Goal: Task Accomplishment & Management: Complete application form

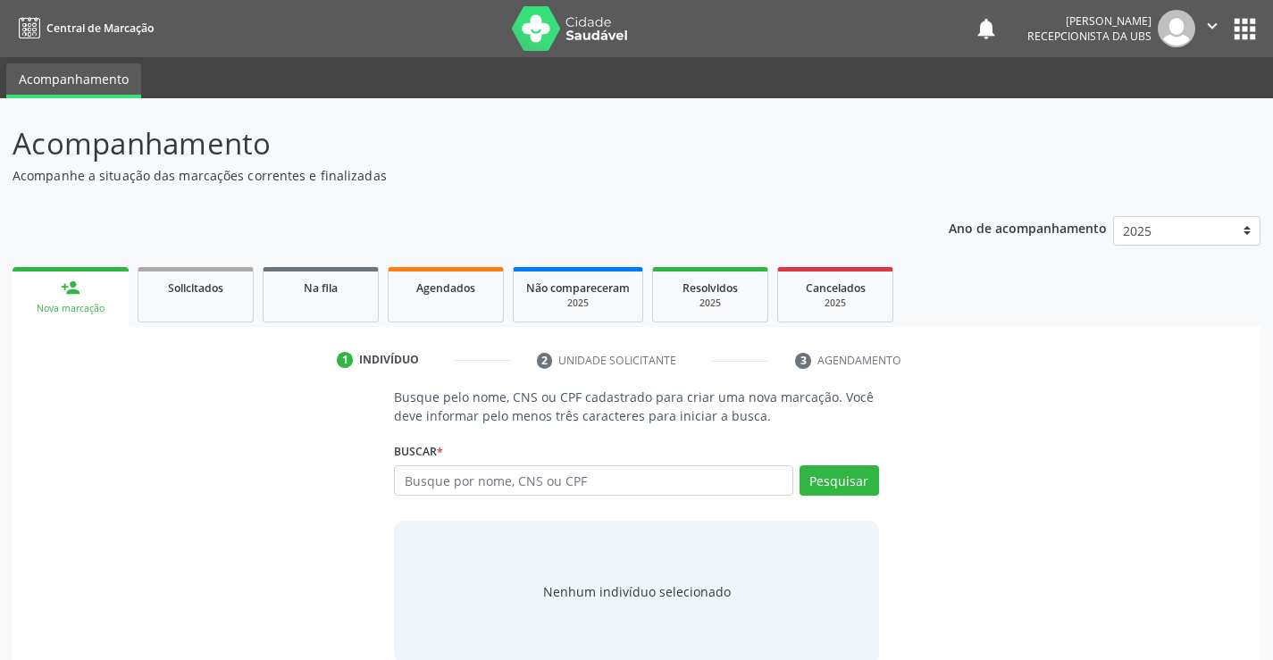
click at [419, 473] on input "text" at bounding box center [593, 480] width 398 height 30
type input "700003971327200"
click at [834, 475] on button "Pesquisar" at bounding box center [840, 480] width 80 height 30
type input "700003971327200"
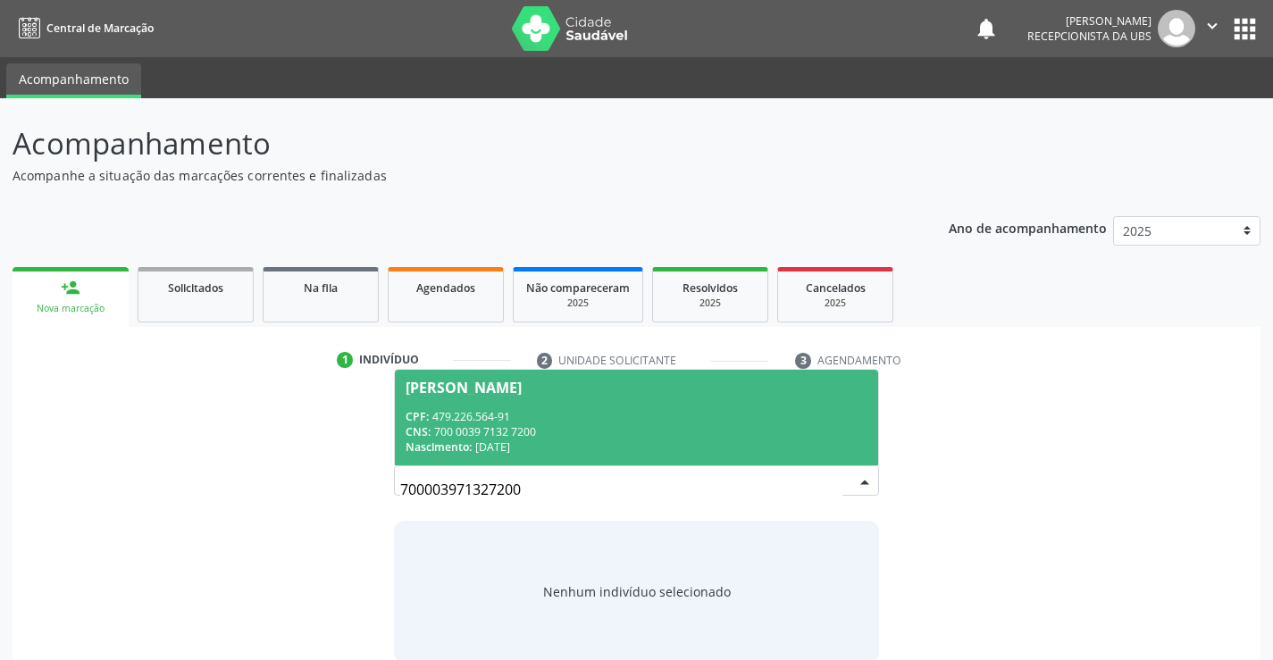
drag, startPoint x: 499, startPoint y: 396, endPoint x: 490, endPoint y: 390, distance: 11.2
click at [490, 392] on span "[PERSON_NAME] CPF: 479.226.564-91 CNS: 700 0039 7132 7200 Nascimento: [DATE]" at bounding box center [636, 418] width 482 height 96
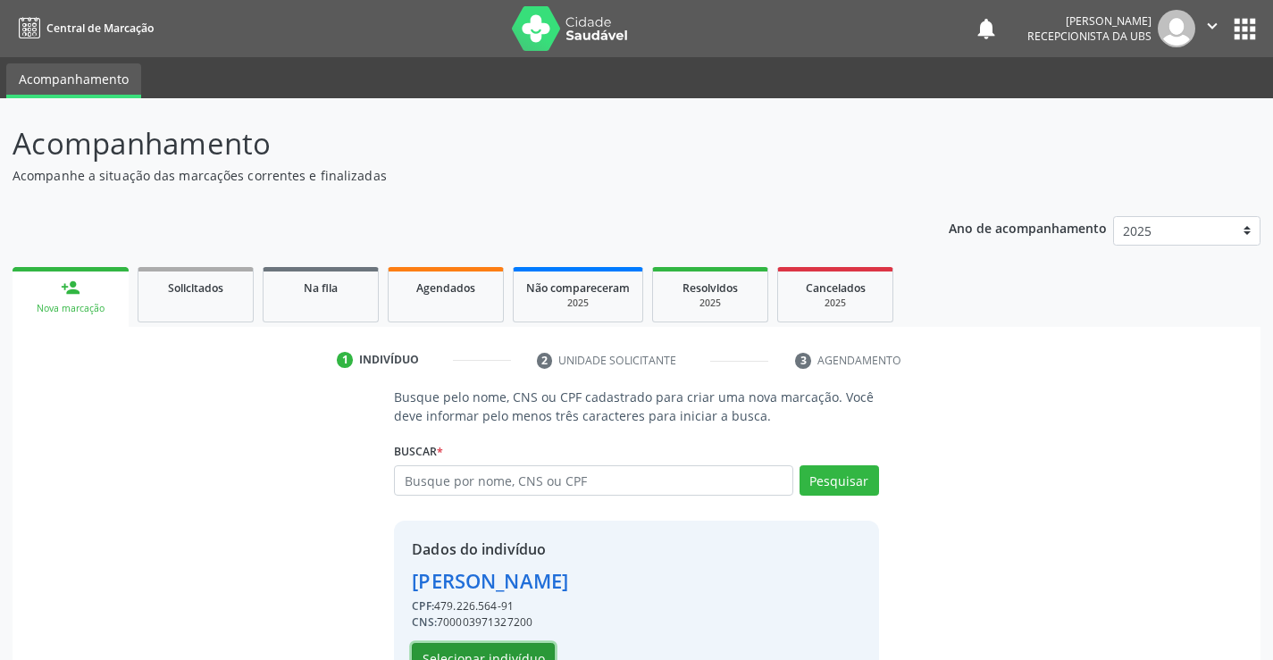
click at [519, 650] on button "Selecionar indivíduo" at bounding box center [483, 658] width 143 height 30
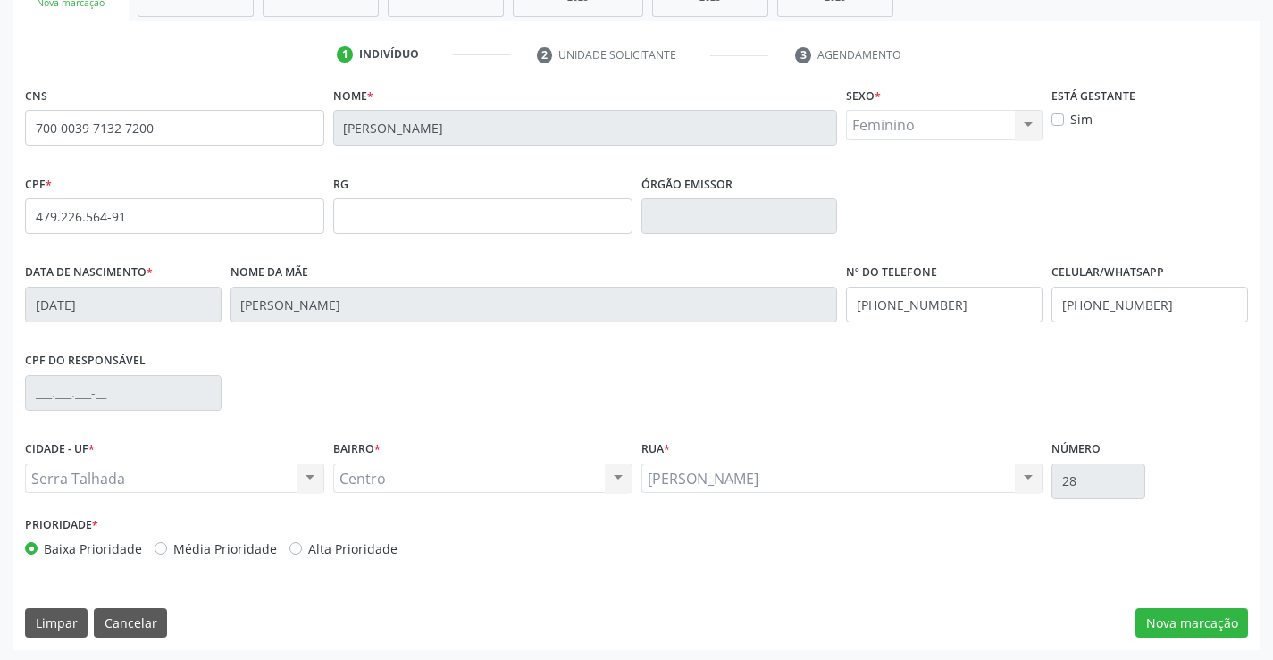
scroll to position [308, 0]
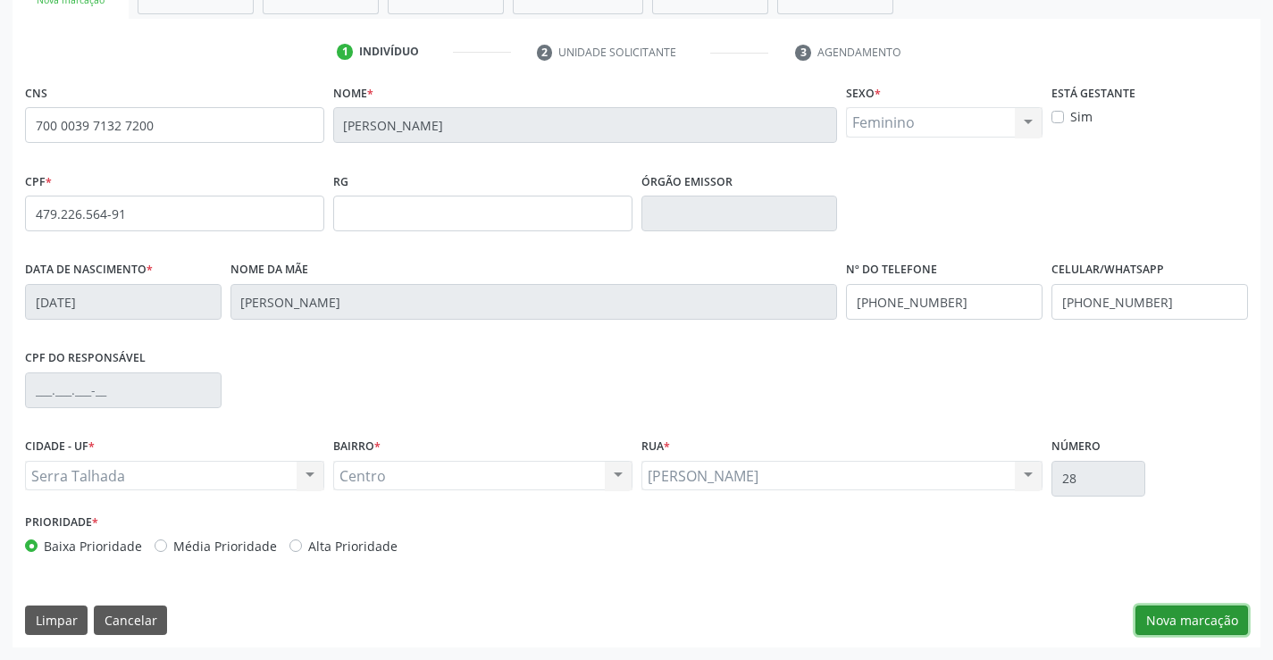
click at [1196, 616] on button "Nova marcação" at bounding box center [1192, 621] width 113 height 30
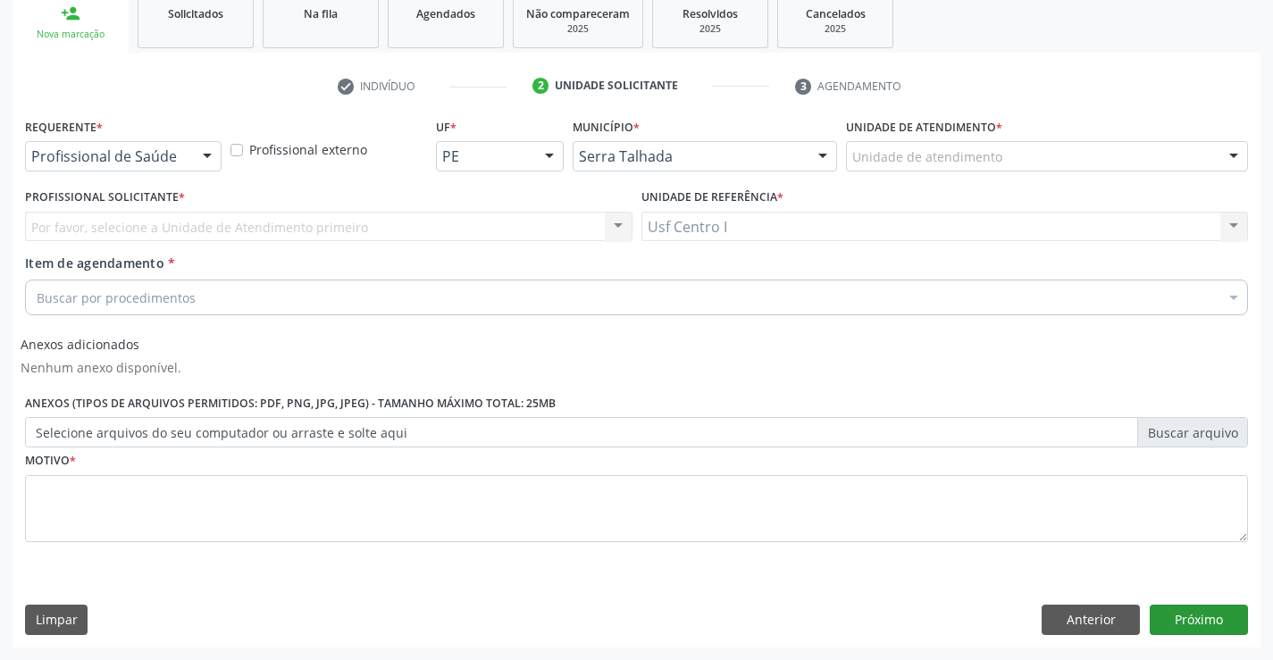
scroll to position [274, 0]
click at [214, 152] on div at bounding box center [207, 157] width 27 height 30
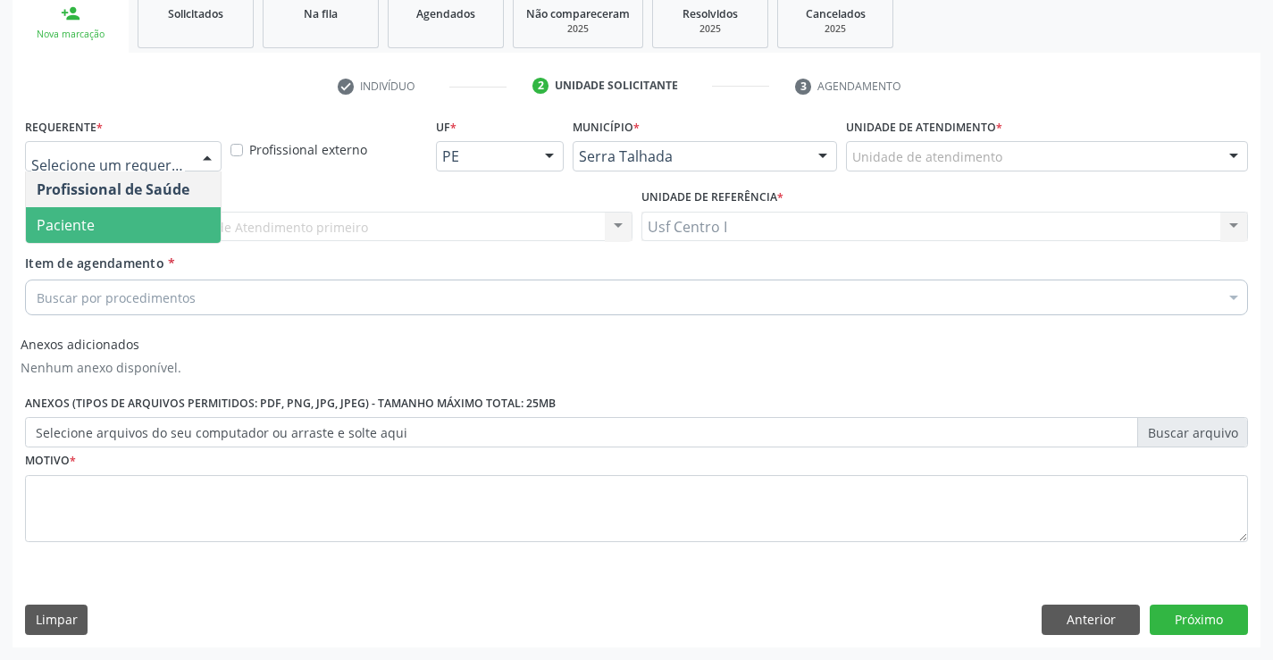
click at [97, 220] on span "Paciente" at bounding box center [123, 225] width 195 height 36
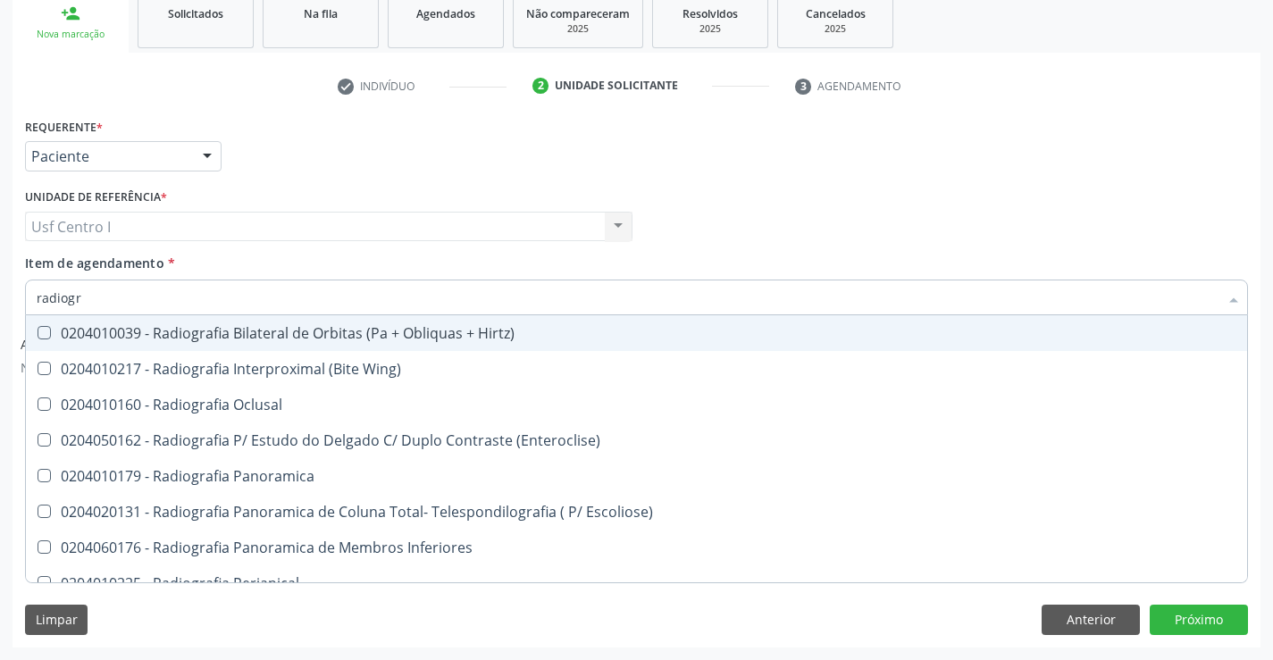
type input "radiogra"
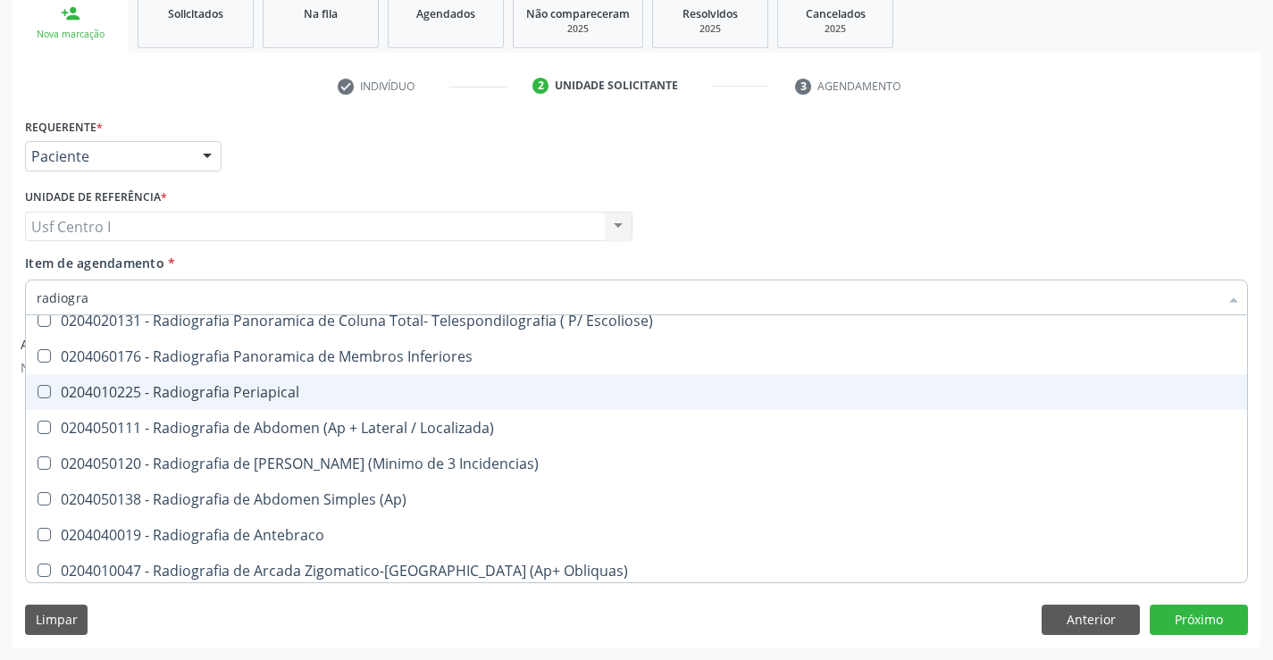
scroll to position [204, 0]
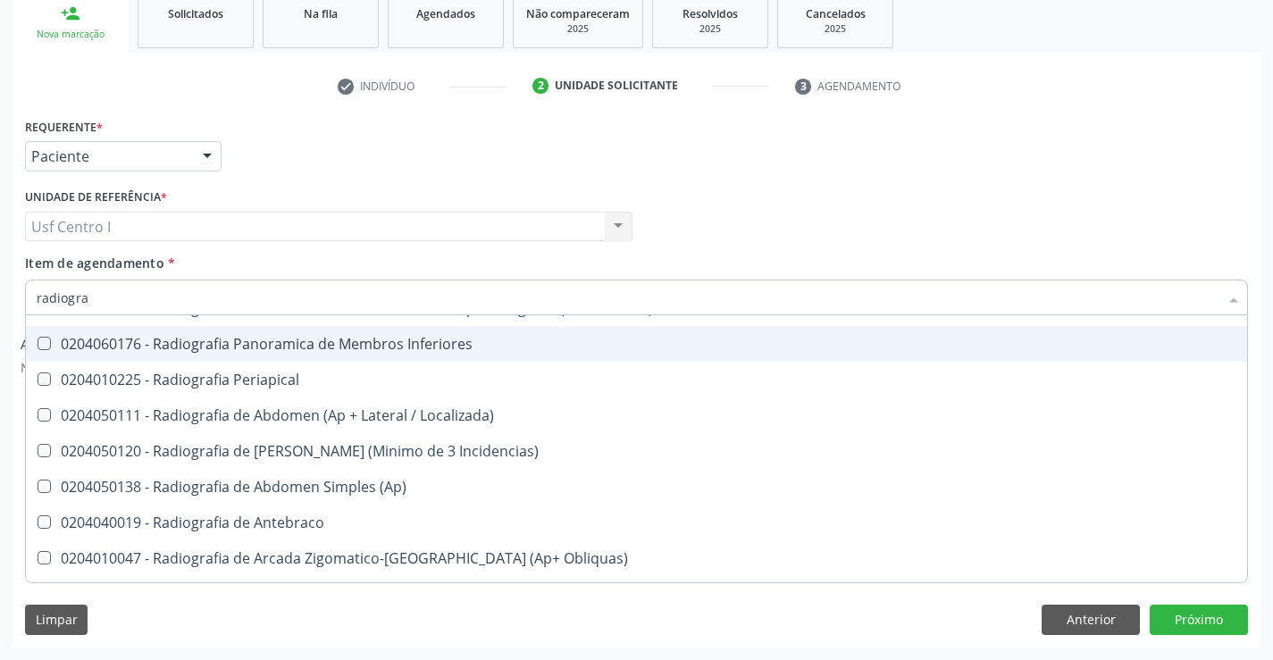
click at [1233, 357] on span "0204060176 - Radiografia Panoramica de Membros Inferiores" at bounding box center [636, 344] width 1221 height 36
checkbox Inferiores "true"
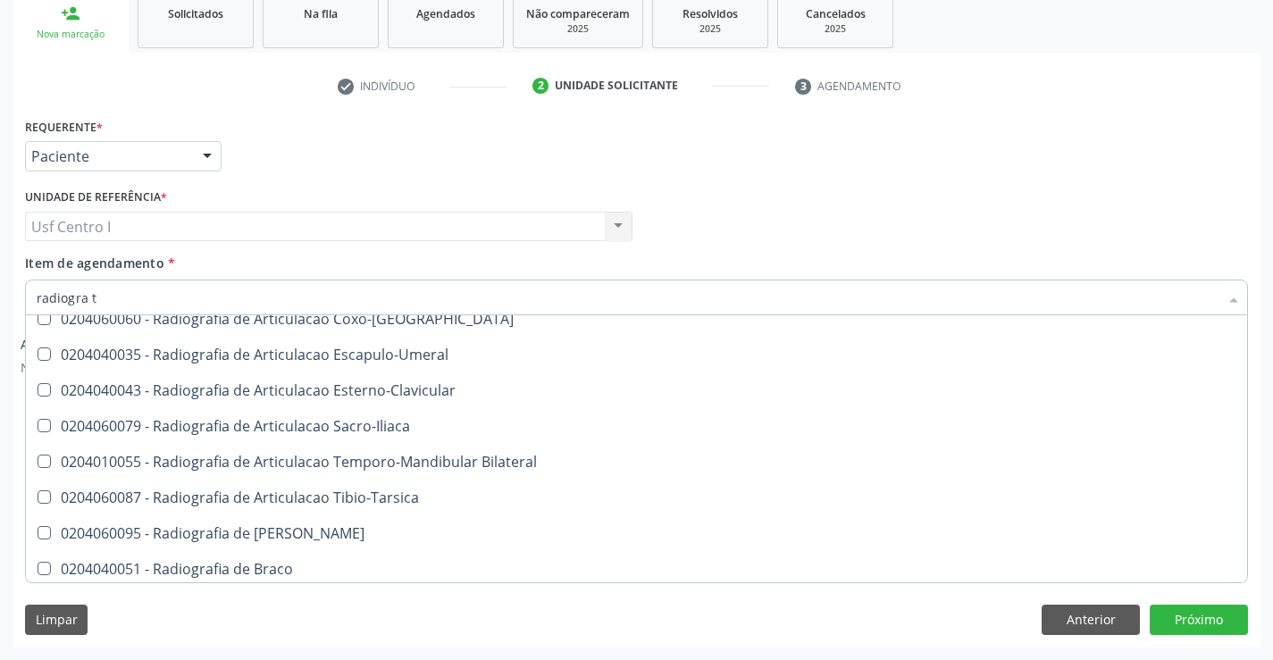
scroll to position [0, 0]
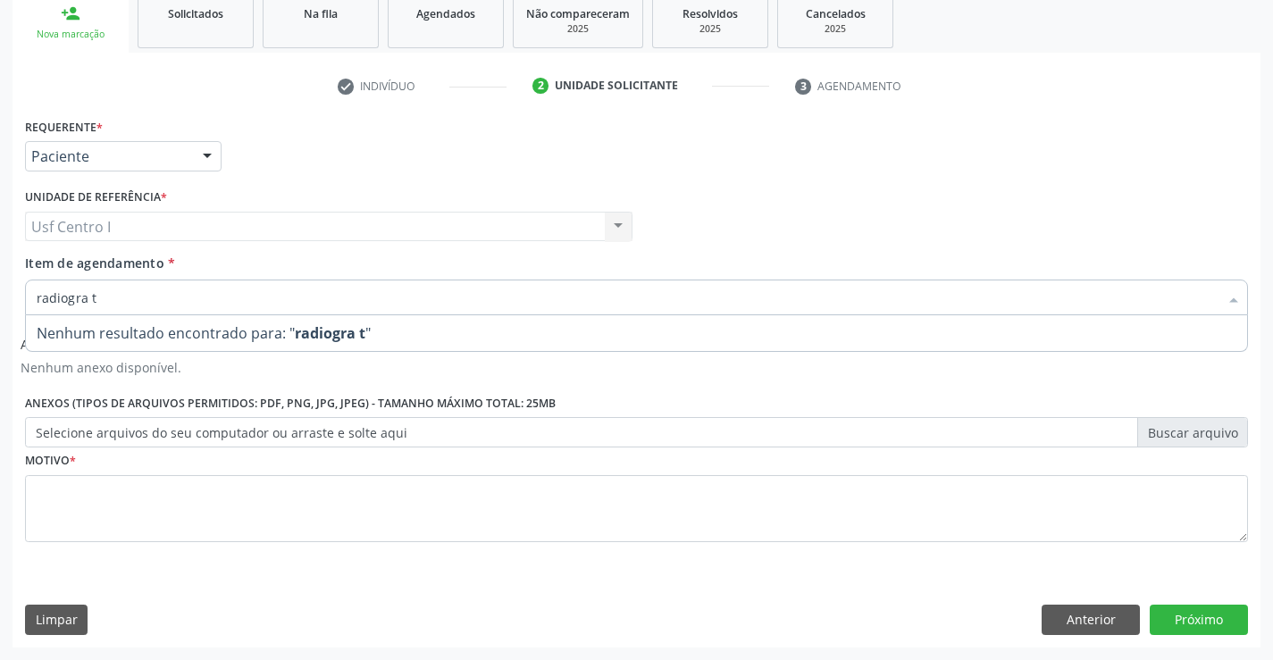
type input "radiogra"
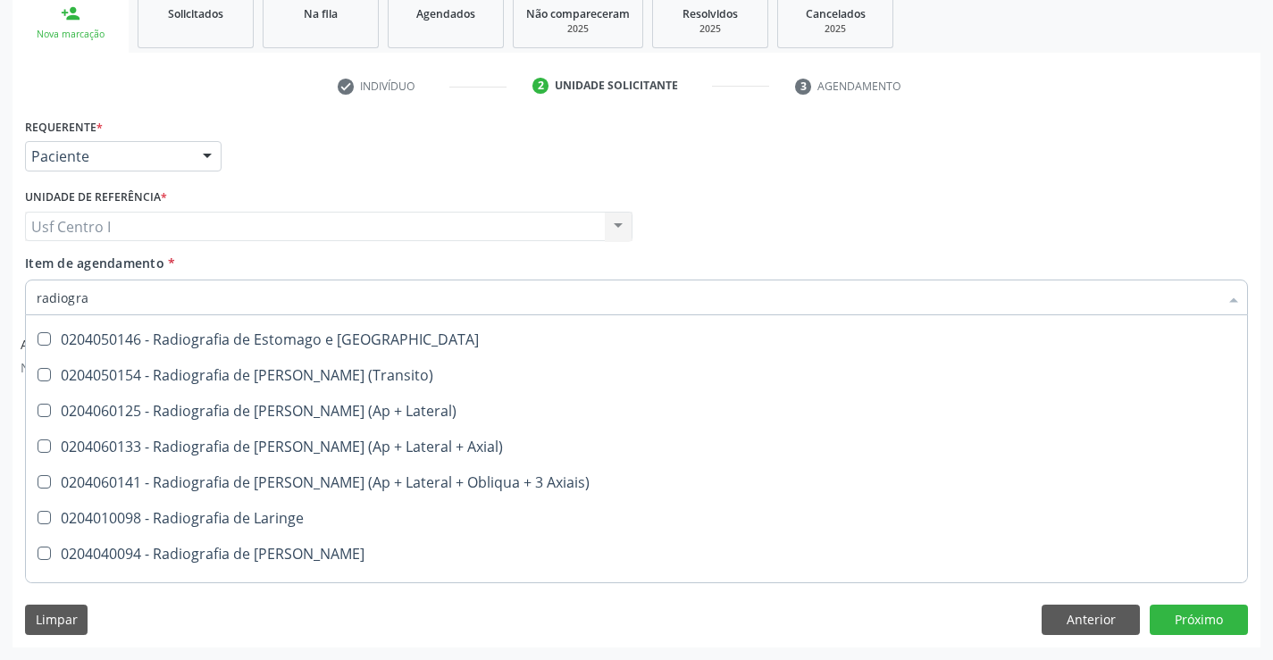
scroll to position [1674, 0]
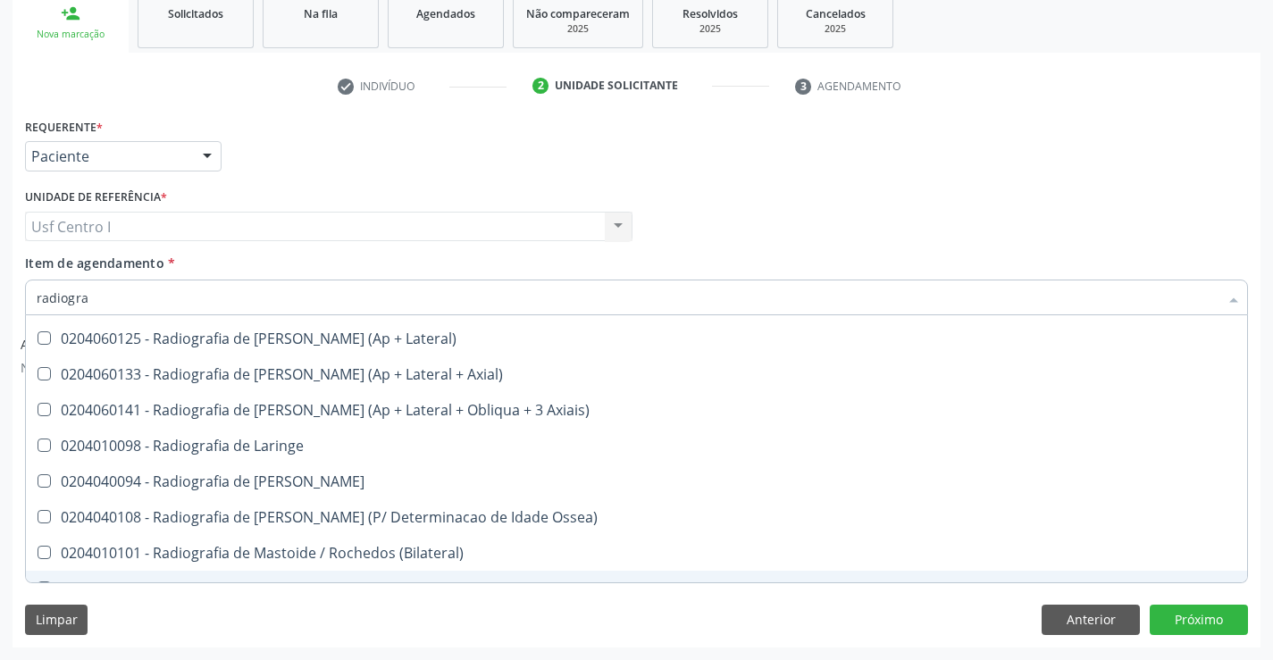
click at [1227, 577] on span "0204010110 - Radiografia de [PERSON_NAME] (Pa + Obliqua)" at bounding box center [636, 589] width 1221 height 36
checkbox Obliqua\) "true"
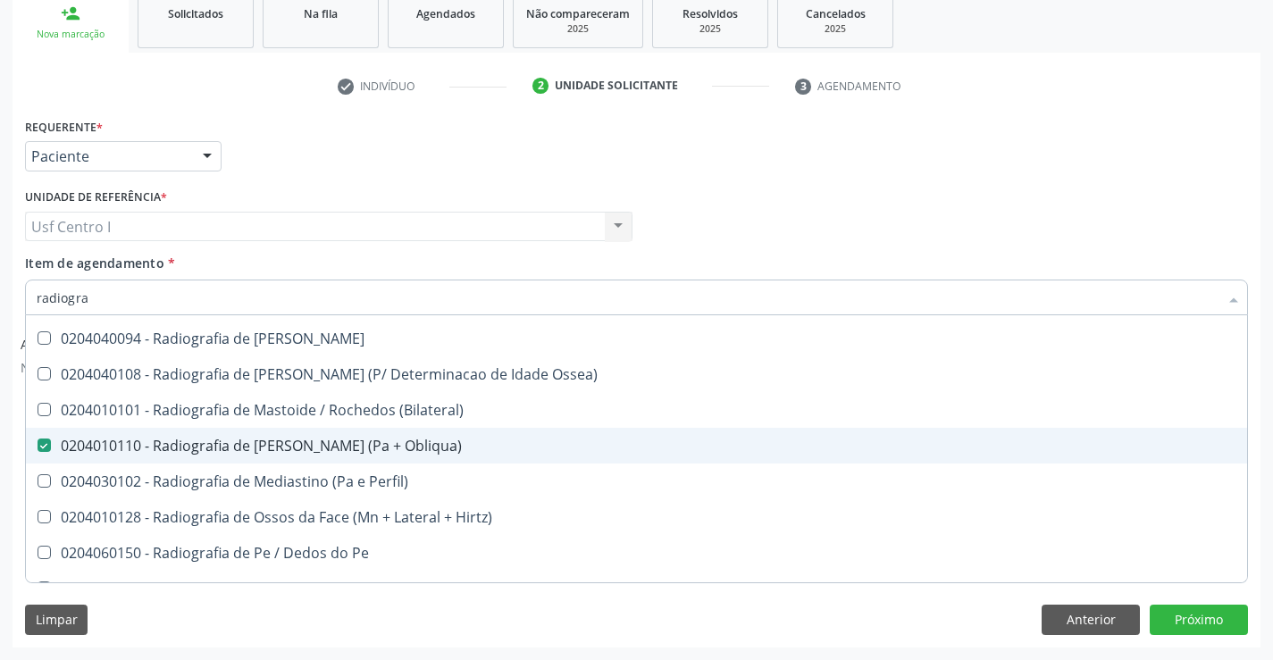
scroll to position [1840, 0]
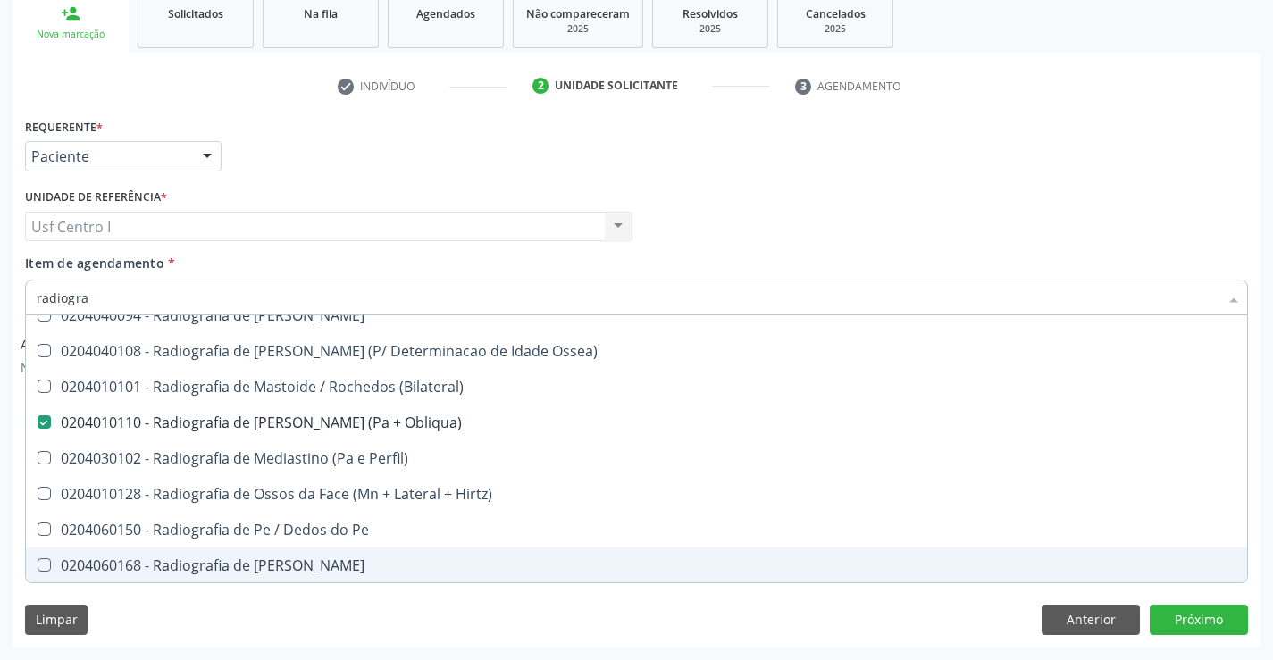
click at [1232, 580] on span "0204060168 - Radiografia de [PERSON_NAME]" at bounding box center [636, 566] width 1221 height 36
checkbox Perna "true"
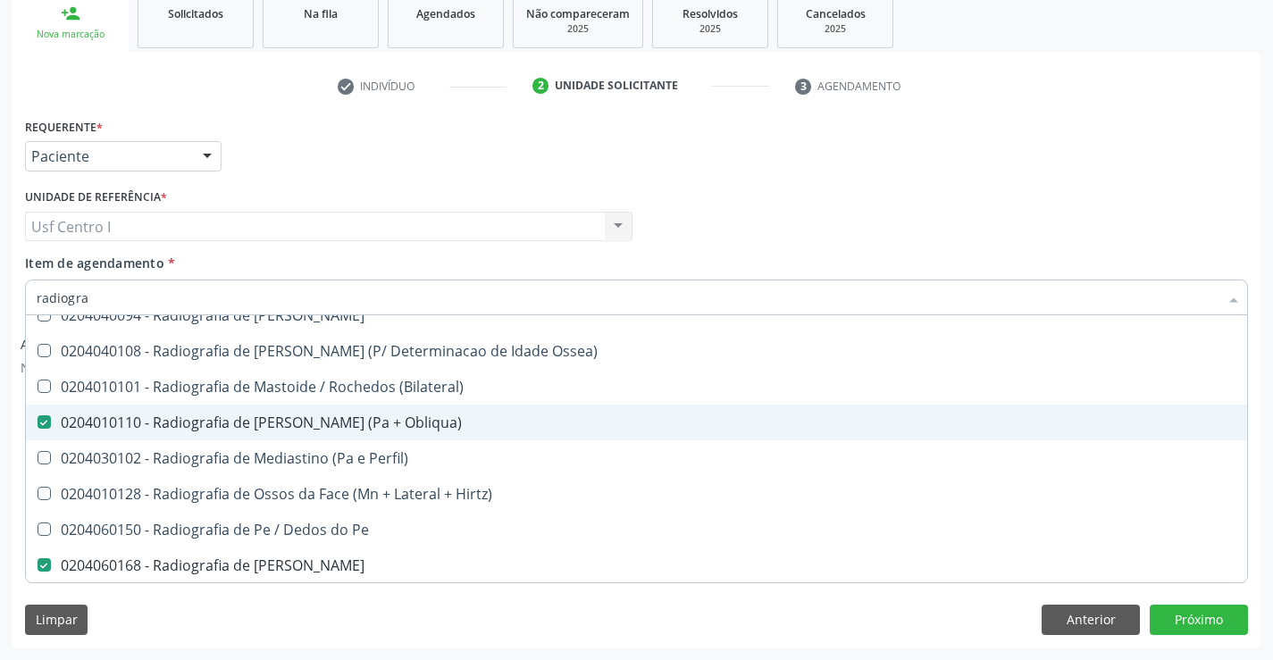
click at [46, 416] on Obliqua\) at bounding box center [44, 421] width 13 height 13
click at [38, 416] on Obliqua\) "checkbox" at bounding box center [32, 422] width 12 height 12
checkbox Obliqua\) "false"
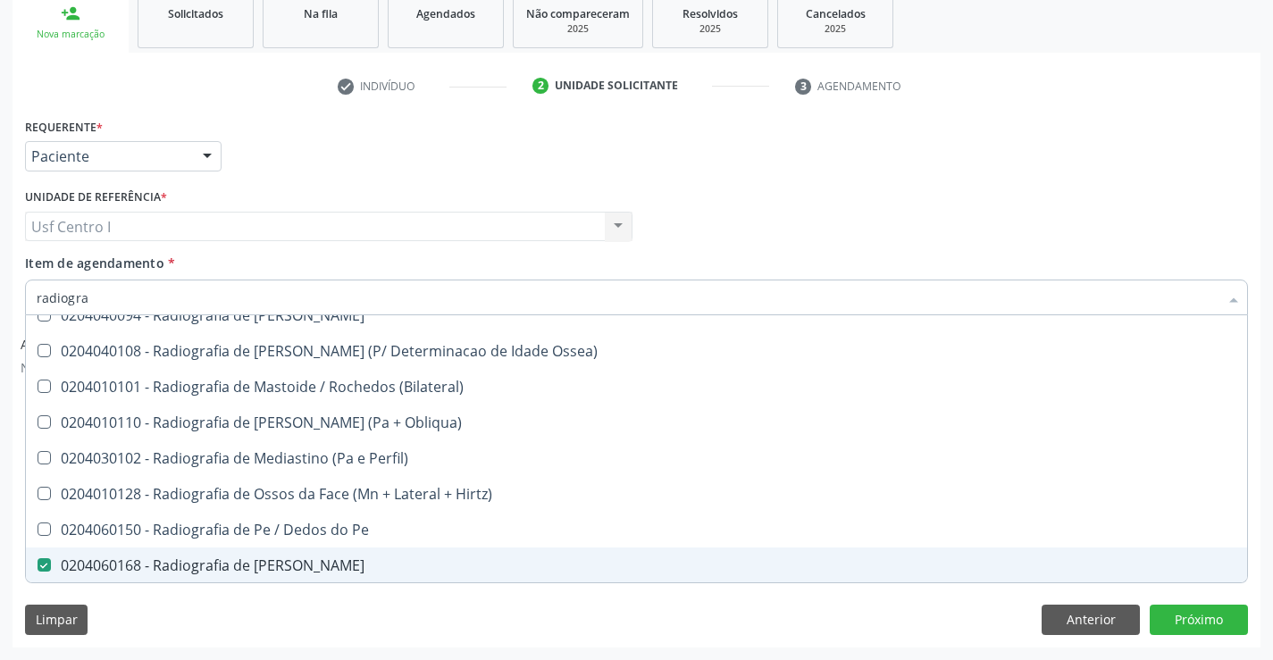
click at [46, 574] on span "0204060168 - Radiografia de [PERSON_NAME]" at bounding box center [636, 566] width 1221 height 36
checkbox Perna "false"
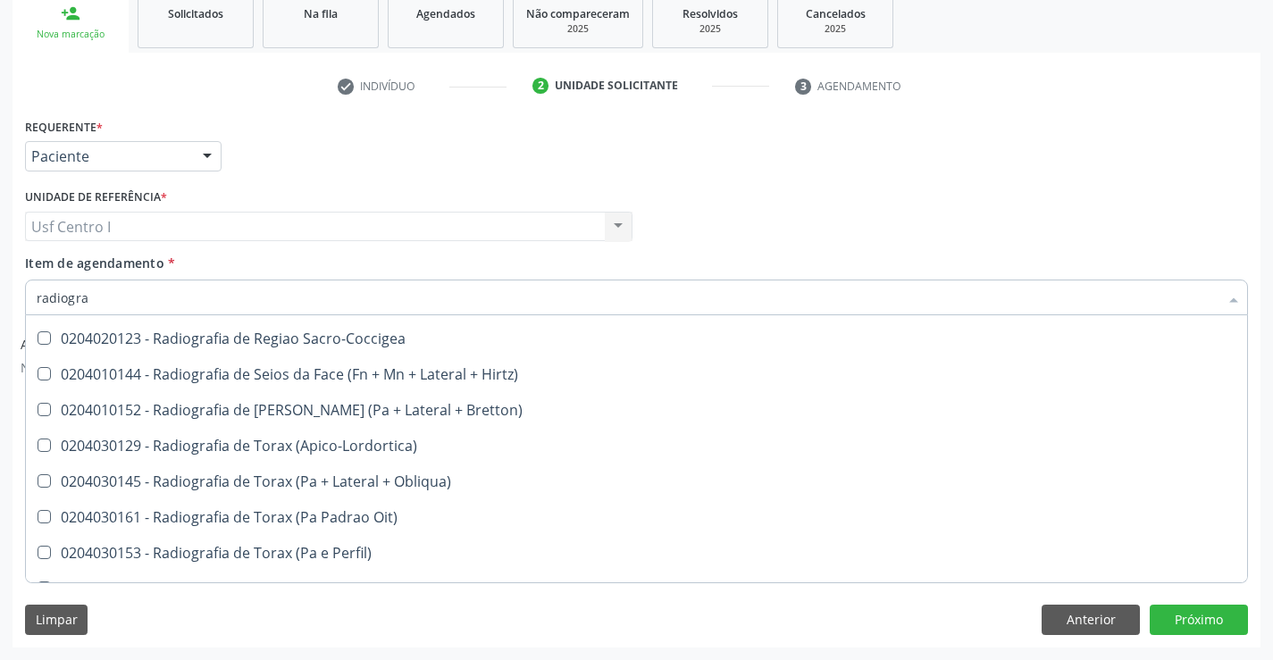
scroll to position [2222, 0]
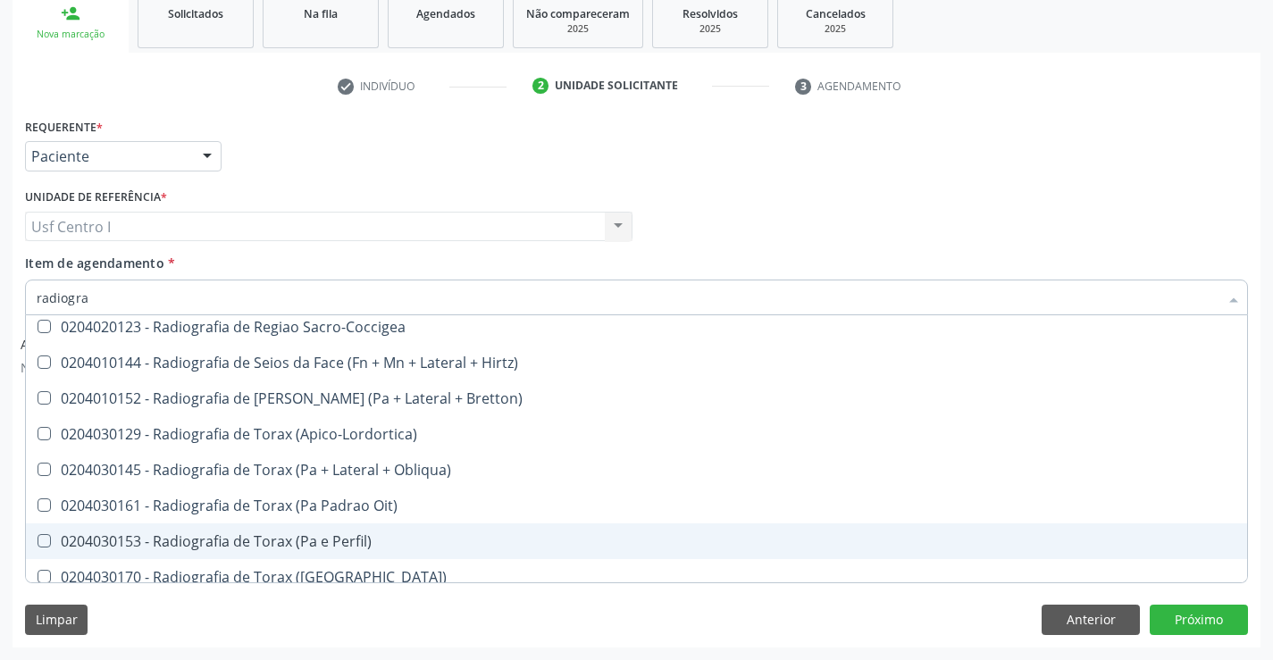
click at [46, 542] on Perfil\) at bounding box center [44, 540] width 13 height 13
click at [38, 542] on Perfil\) "checkbox" at bounding box center [32, 541] width 12 height 12
checkbox Perfil\) "true"
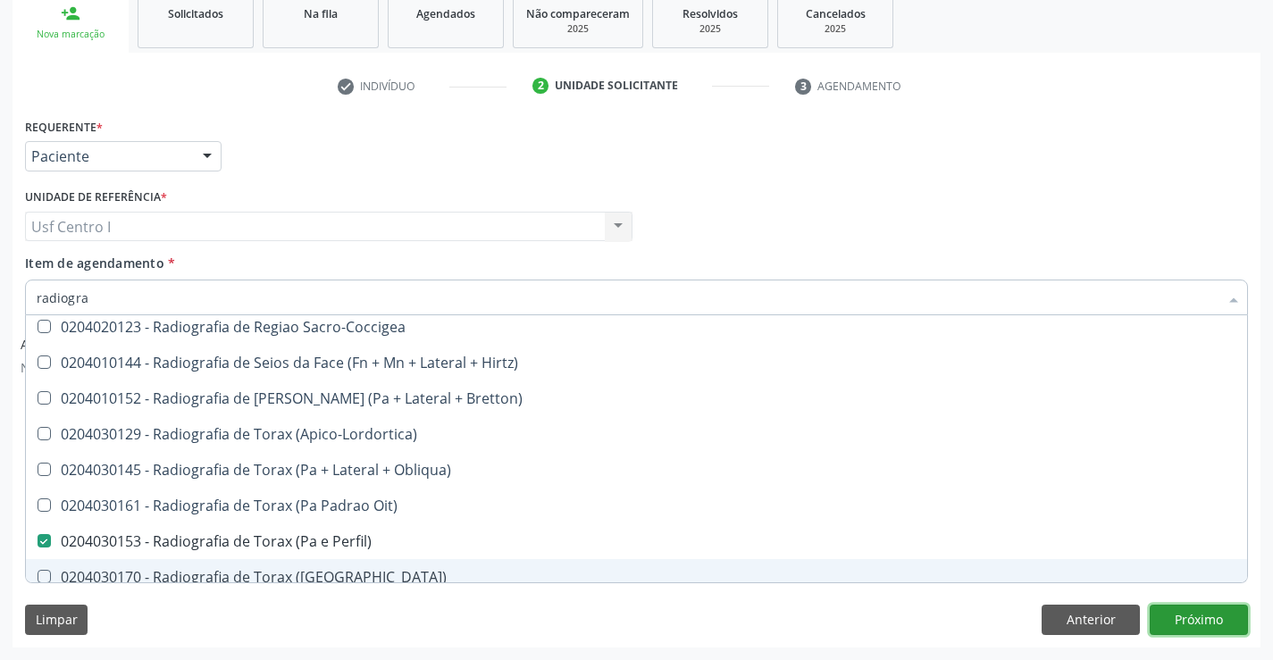
click at [1185, 622] on button "Próximo" at bounding box center [1199, 620] width 98 height 30
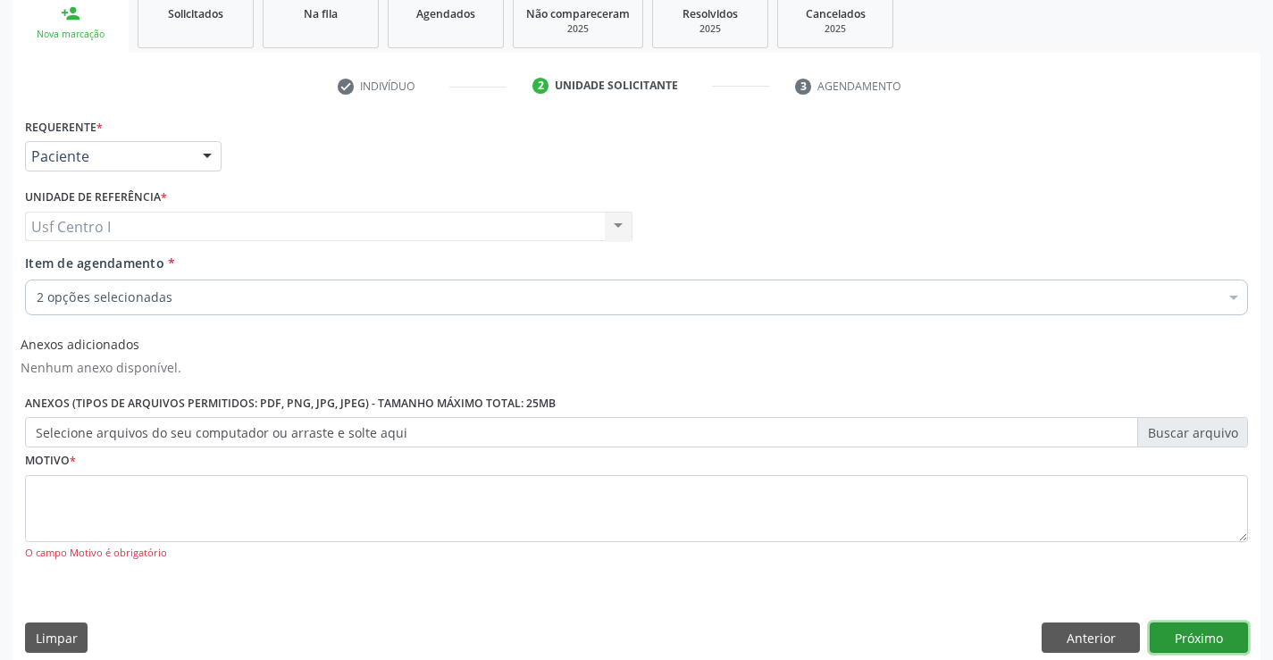
scroll to position [0, 0]
drag, startPoint x: 43, startPoint y: 507, endPoint x: 53, endPoint y: 496, distance: 15.2
click at [43, 507] on textarea at bounding box center [636, 509] width 1223 height 68
type textarea ","
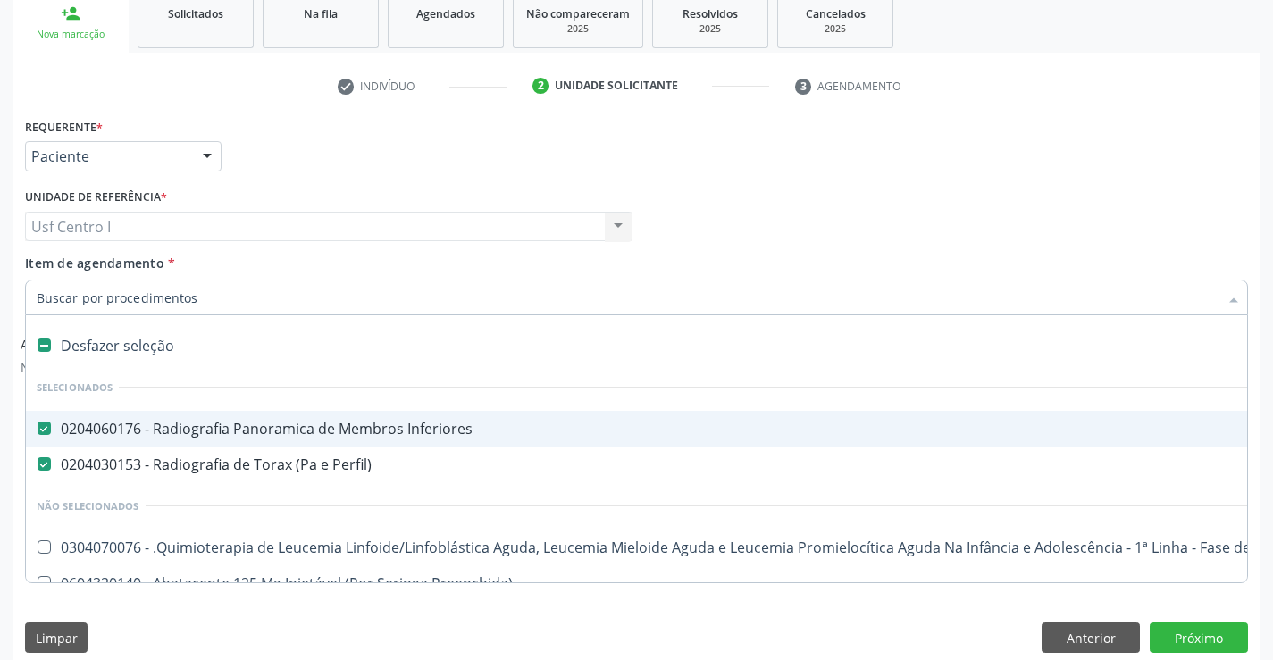
click at [43, 424] on Inferiores at bounding box center [44, 428] width 13 height 13
click at [38, 424] on Inferiores "checkbox" at bounding box center [32, 429] width 12 height 12
checkbox Inferiores "false"
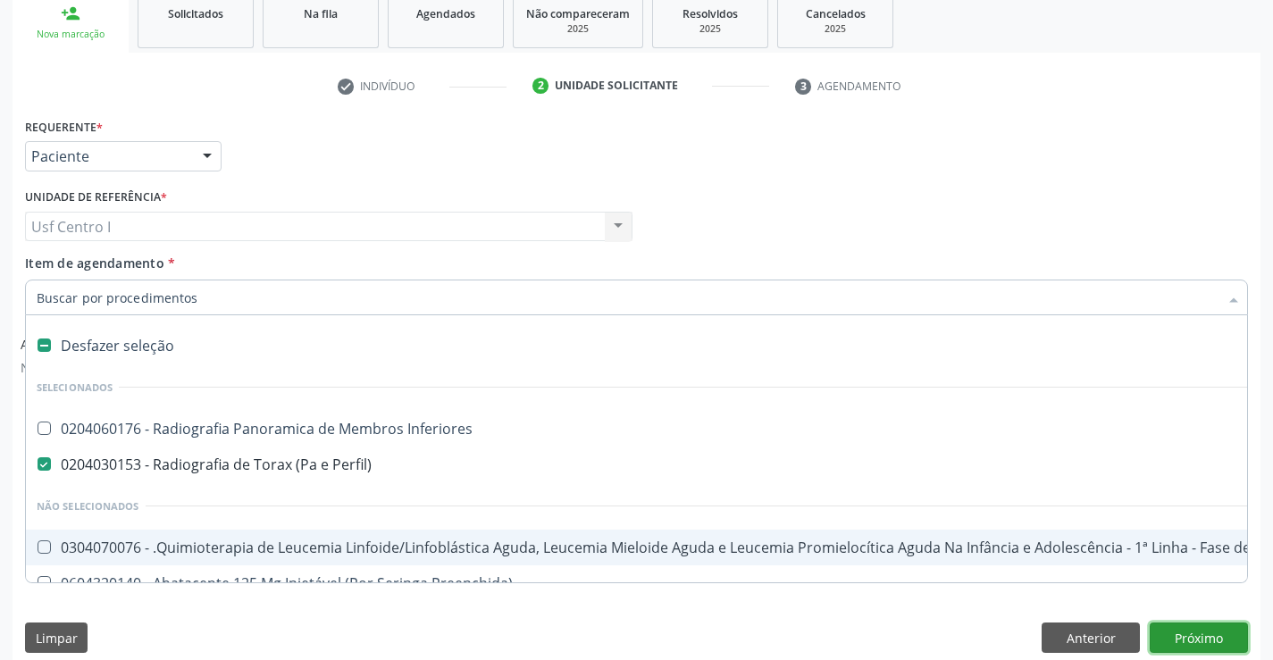
click at [1220, 637] on button "Próximo" at bounding box center [1199, 638] width 98 height 30
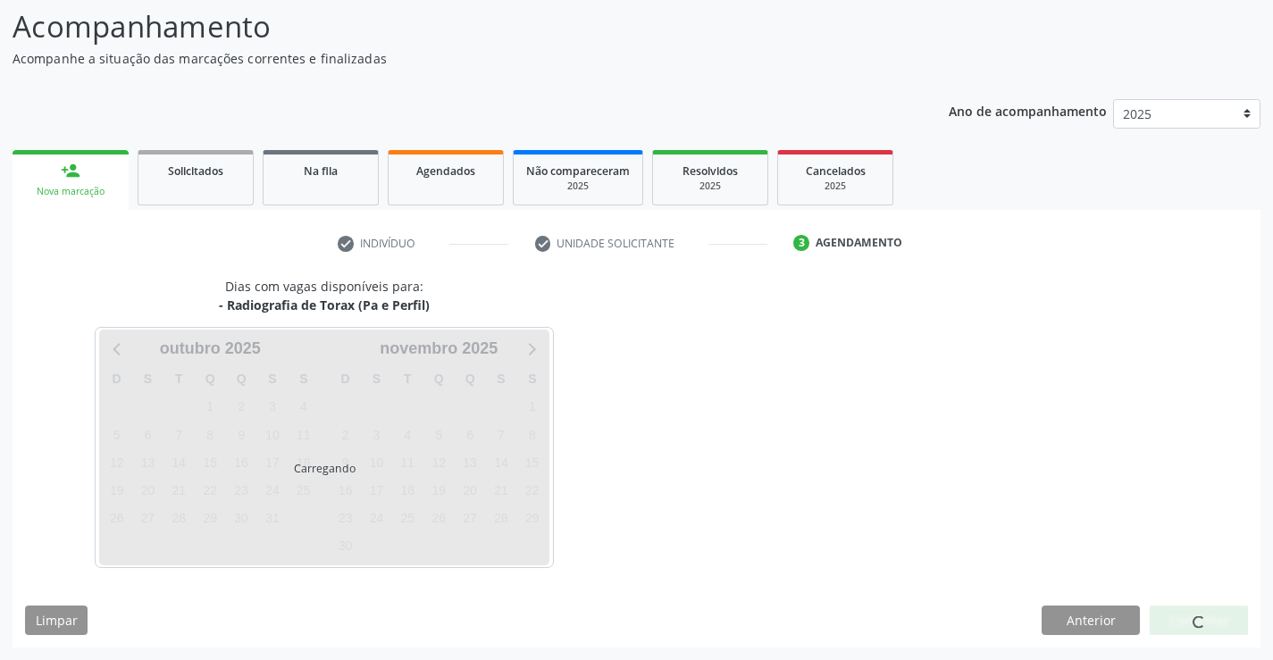
scroll to position [117, 0]
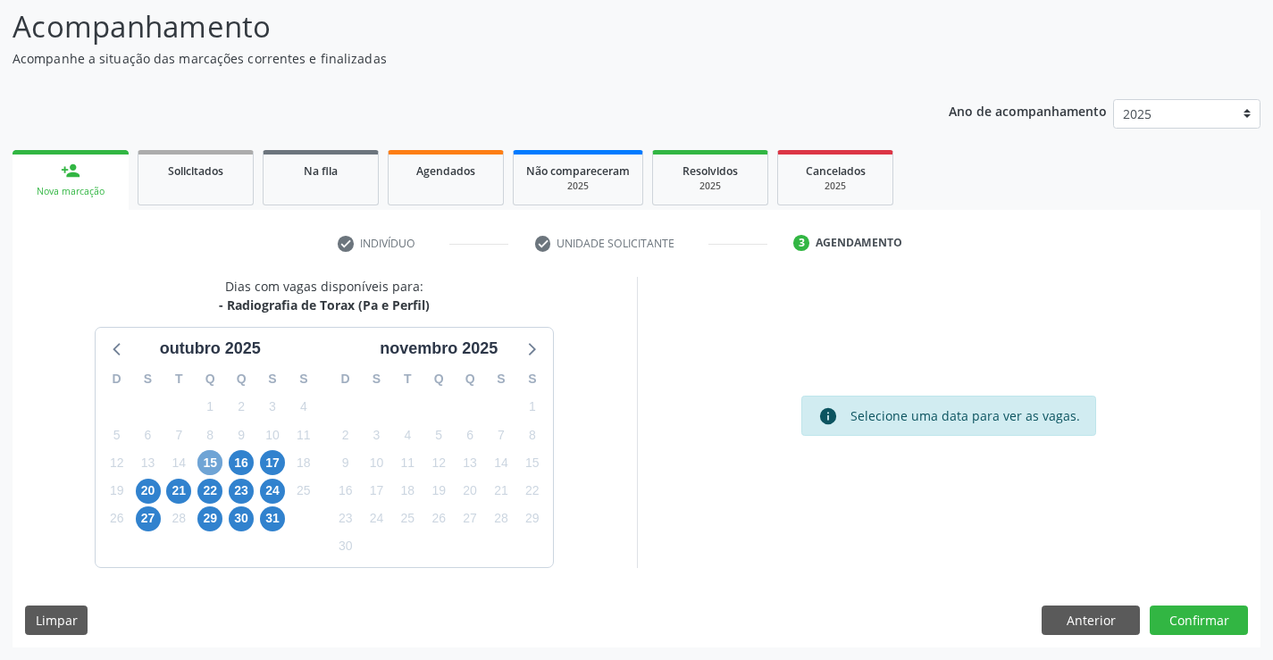
click at [205, 466] on span "15" at bounding box center [209, 462] width 25 height 25
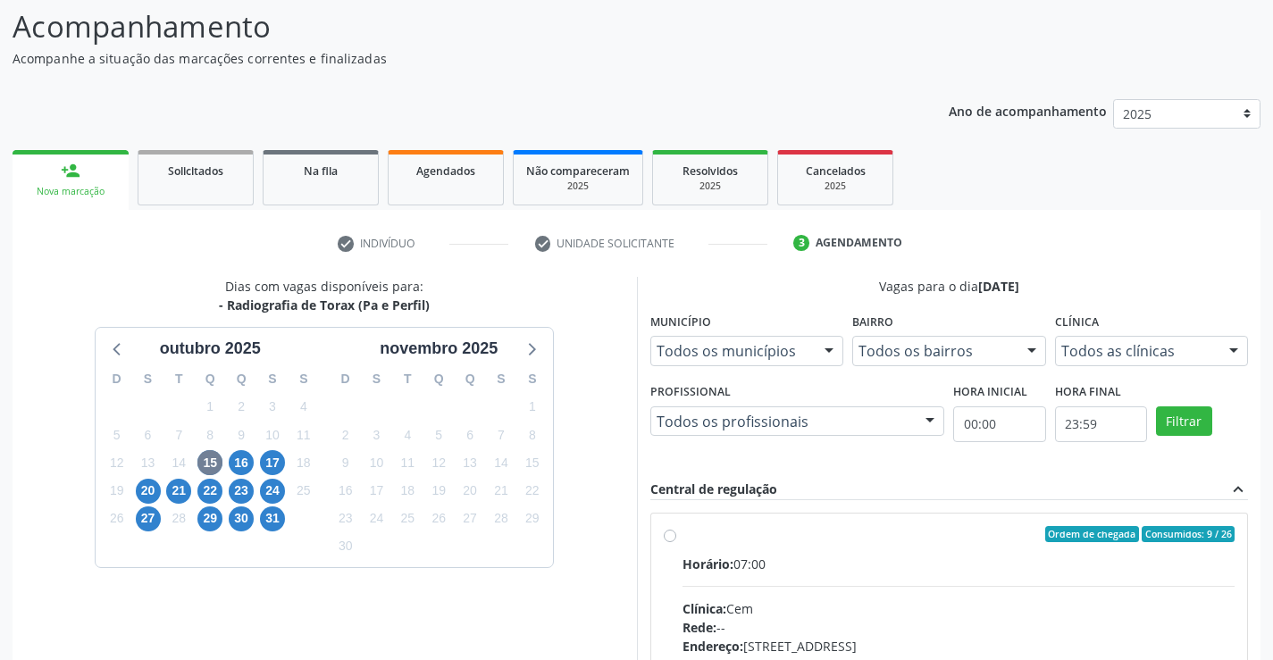
click at [683, 532] on label "Ordem de chegada Consumidos: 9 / 26 Horário: 07:00 Clínica: Cem Rede: -- Endere…" at bounding box center [959, 663] width 553 height 274
click at [664, 532] on input "Ordem de chegada Consumidos: 9 / 26 Horário: 07:00 Clínica: Cem Rede: -- Endere…" at bounding box center [670, 534] width 13 height 16
radio input "true"
click at [1270, 648] on div "Acompanhamento Acompanhe a situação das marcações correntes e finalizadas Relat…" at bounding box center [636, 465] width 1273 height 969
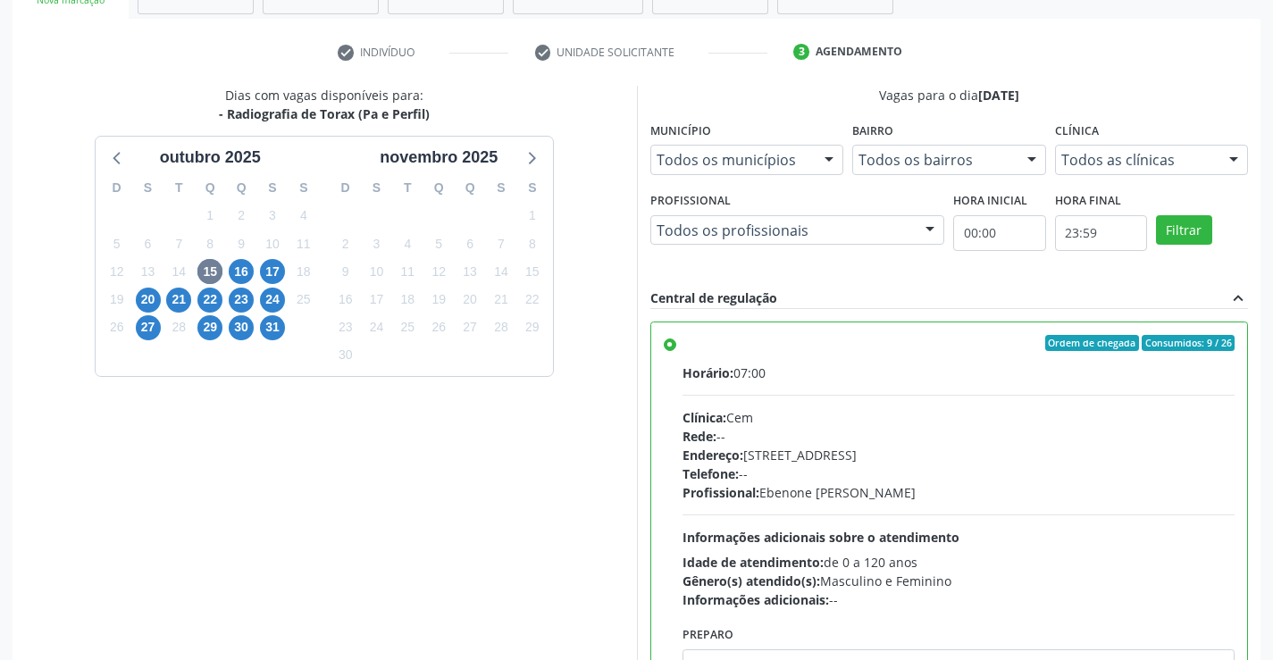
scroll to position [407, 0]
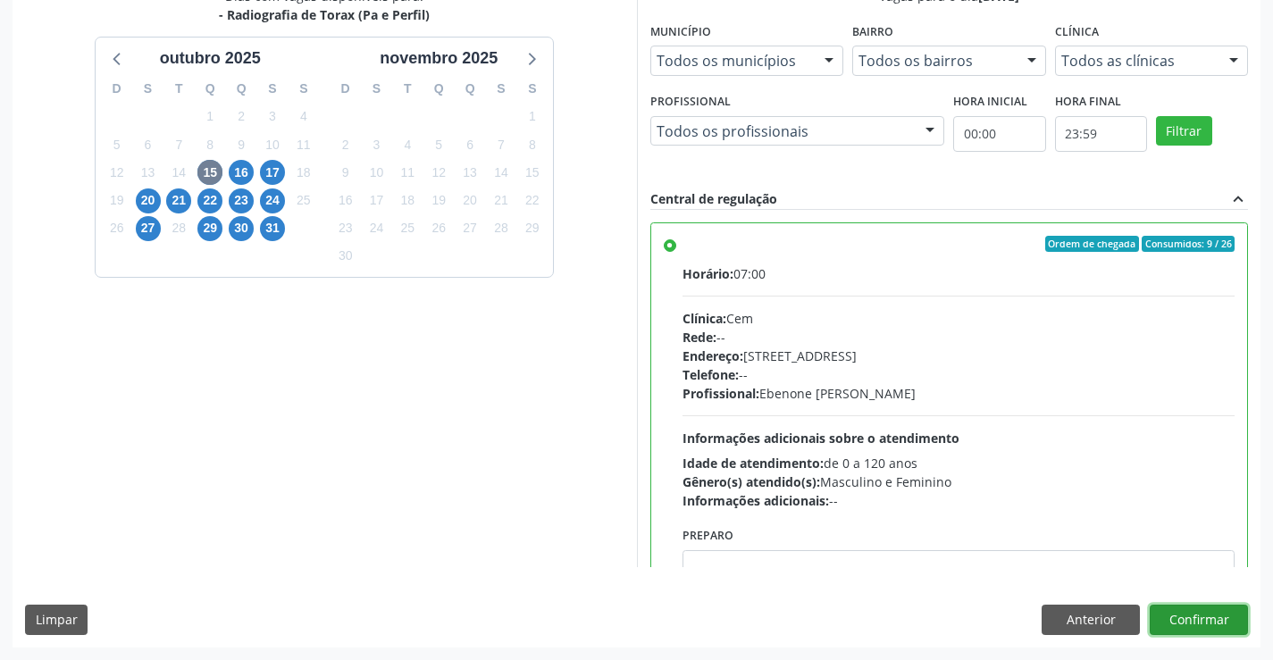
click at [1220, 617] on button "Confirmar" at bounding box center [1199, 620] width 98 height 30
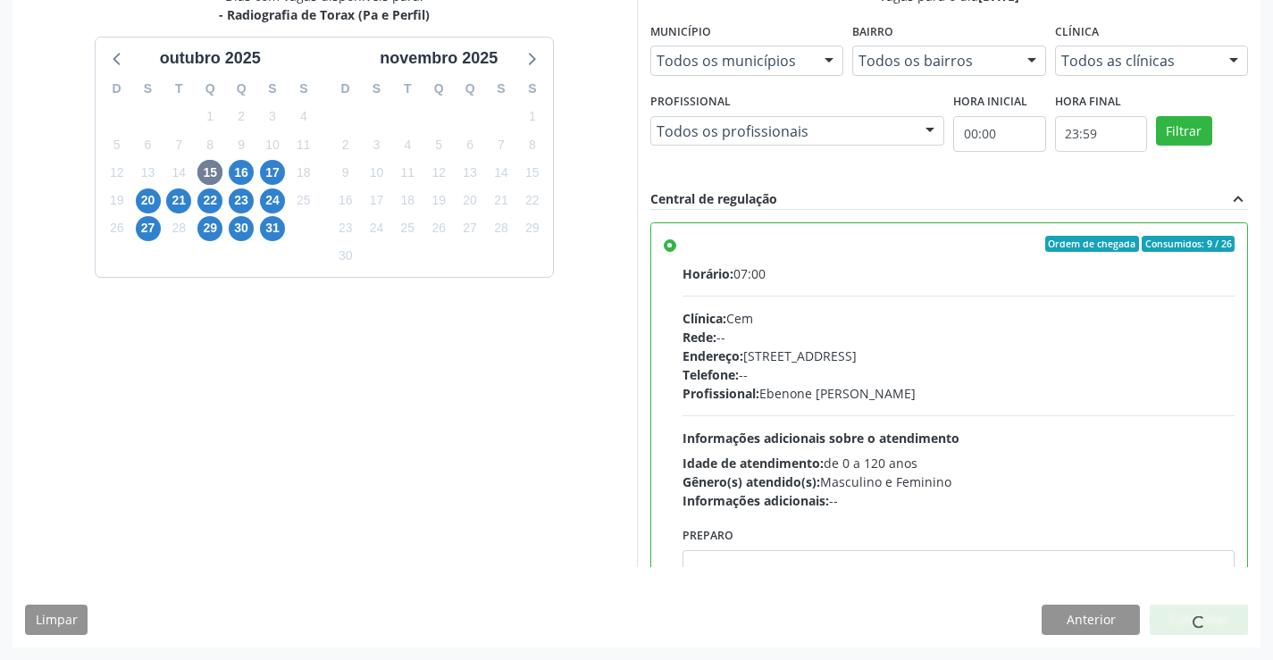
scroll to position [0, 0]
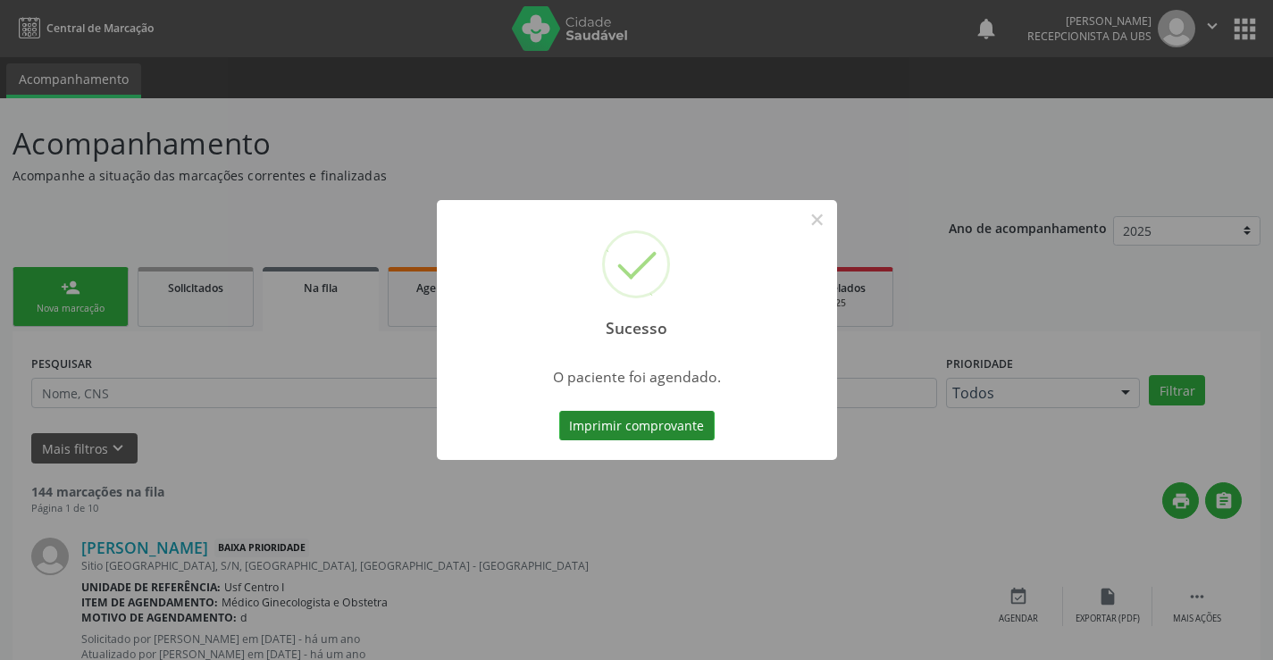
click at [643, 432] on button "Imprimir comprovante" at bounding box center [636, 426] width 155 height 30
